Goal: Task Accomplishment & Management: Use online tool/utility

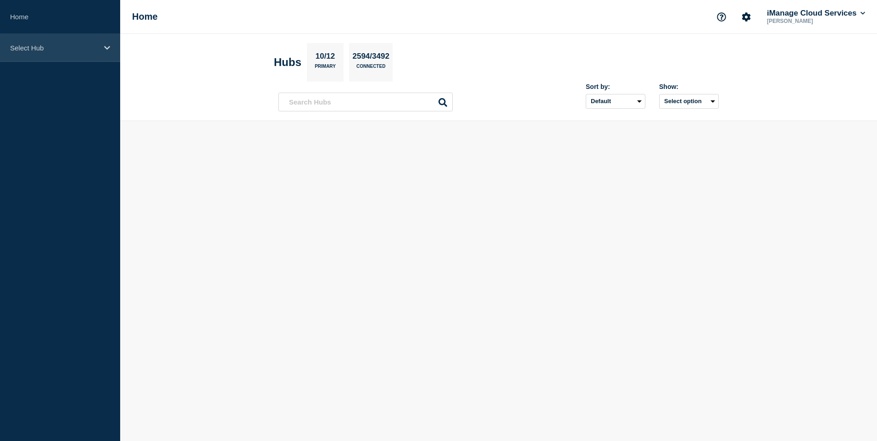
click at [38, 56] on div "Select Hub" at bounding box center [60, 48] width 120 height 28
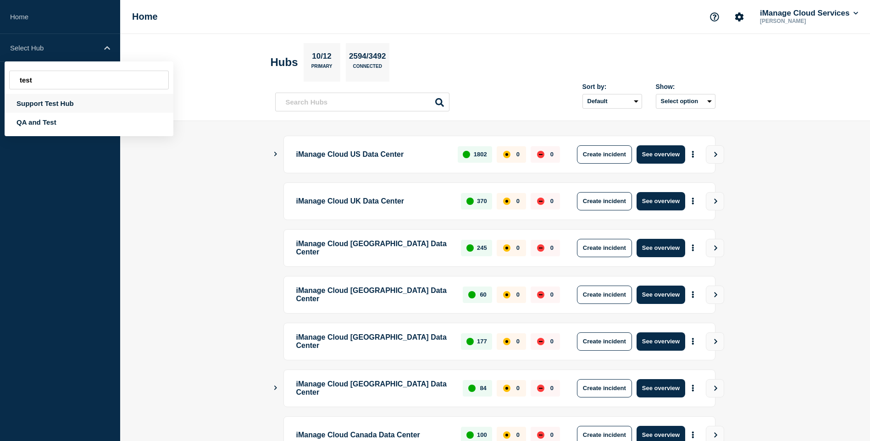
type input "test"
click at [58, 104] on div "Support Test Hub" at bounding box center [89, 103] width 169 height 19
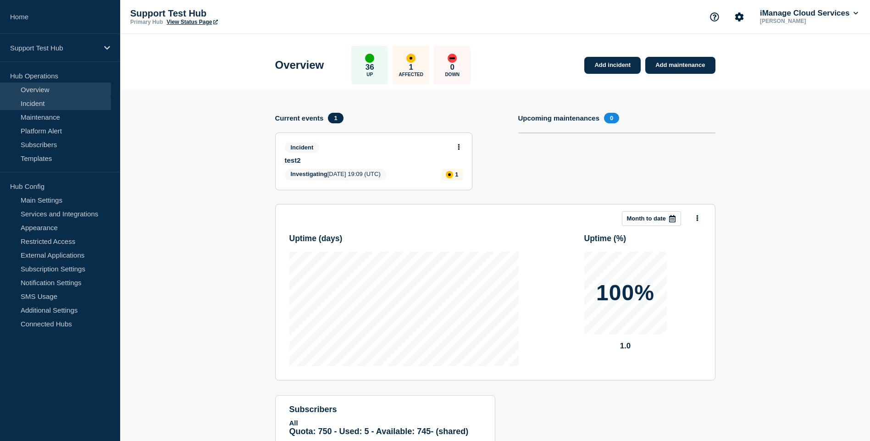
click at [62, 107] on link "Incident" at bounding box center [55, 103] width 111 height 14
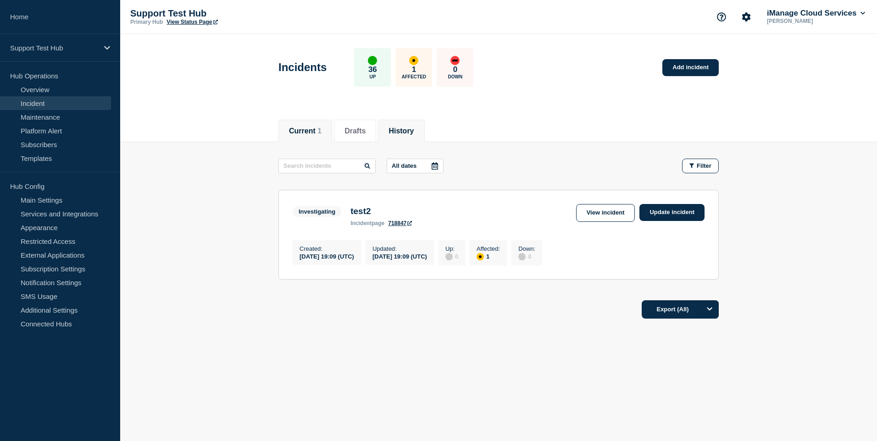
click at [411, 131] on button "History" at bounding box center [400, 131] width 25 height 8
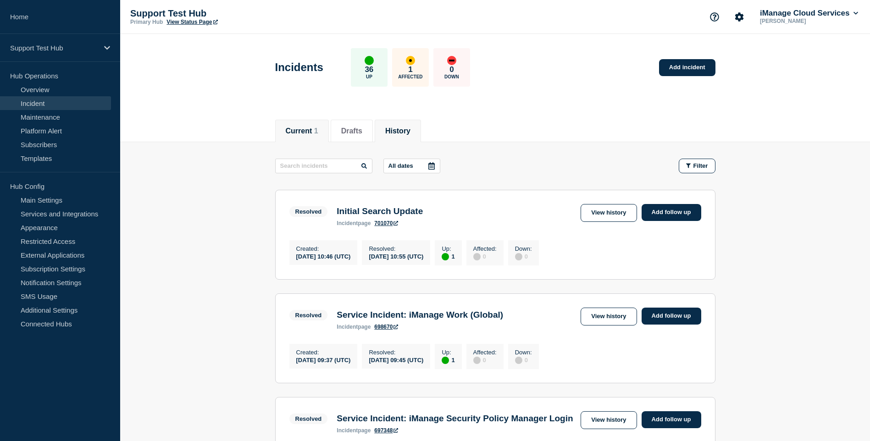
click at [295, 128] on button "Current 1" at bounding box center [302, 131] width 33 height 8
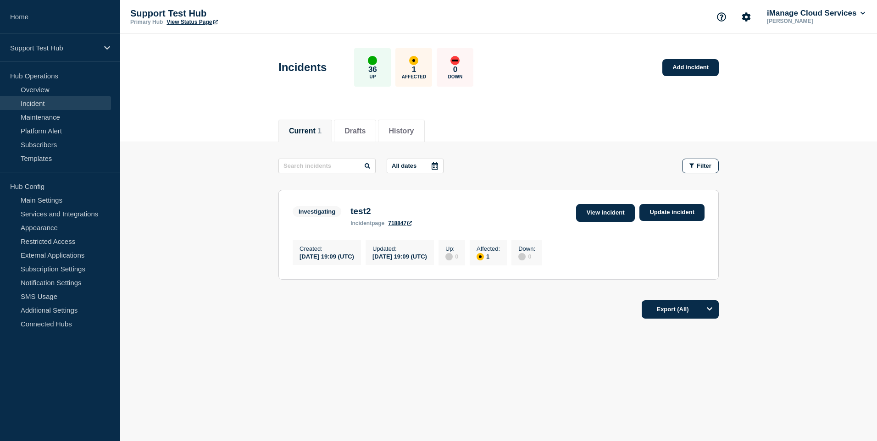
click at [612, 216] on link "View incident" at bounding box center [605, 213] width 59 height 18
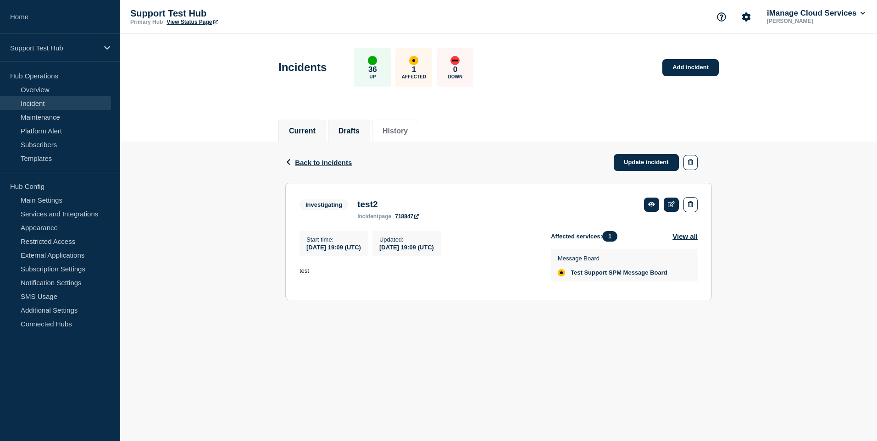
click at [352, 130] on button "Drafts" at bounding box center [348, 131] width 21 height 8
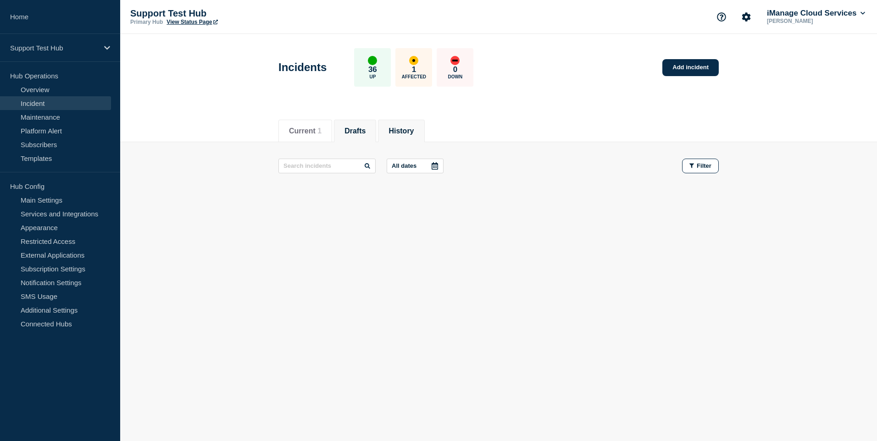
click at [406, 133] on button "History" at bounding box center [400, 131] width 25 height 8
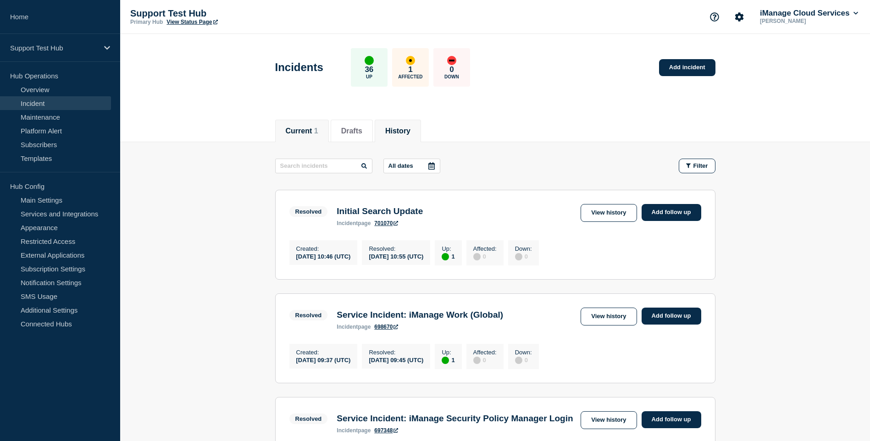
click at [315, 123] on li "Current 1" at bounding box center [302, 131] width 54 height 22
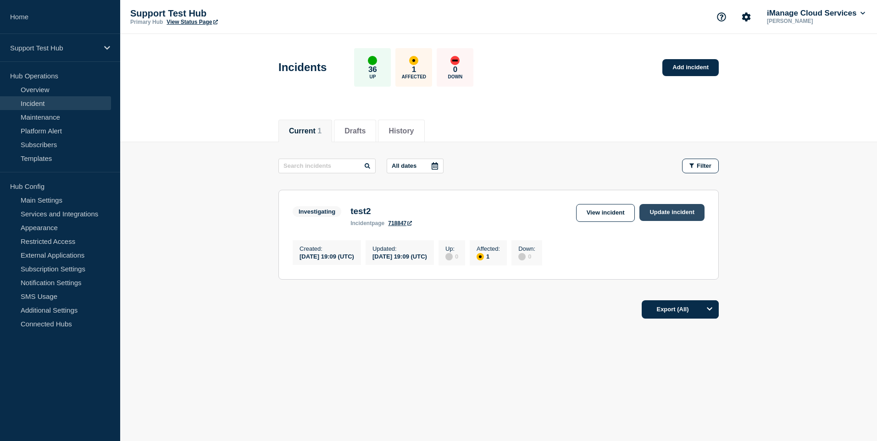
click at [666, 215] on link "Update incident" at bounding box center [671, 212] width 65 height 17
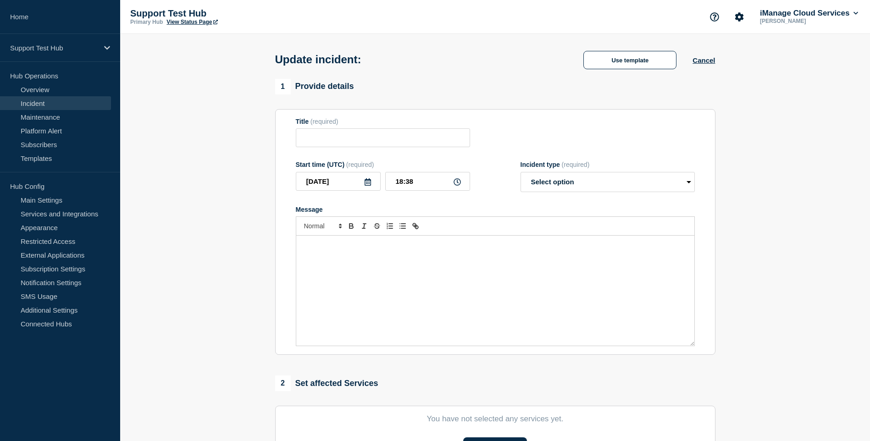
type input "test2"
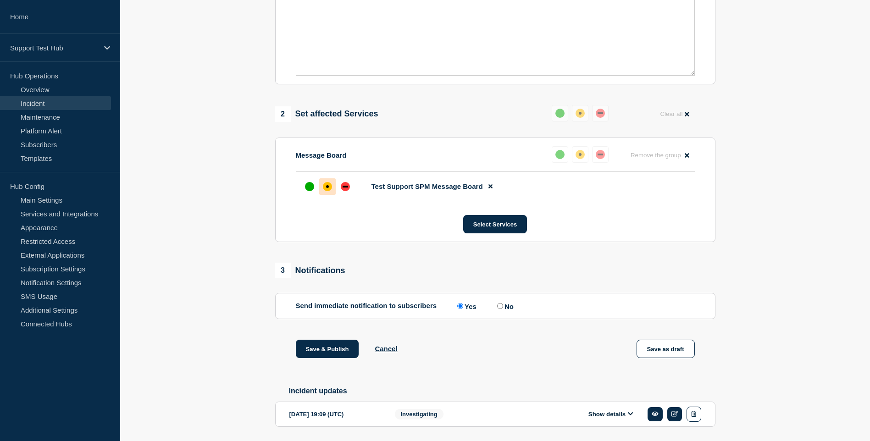
scroll to position [304, 0]
